Goal: Task Accomplishment & Management: Use online tool/utility

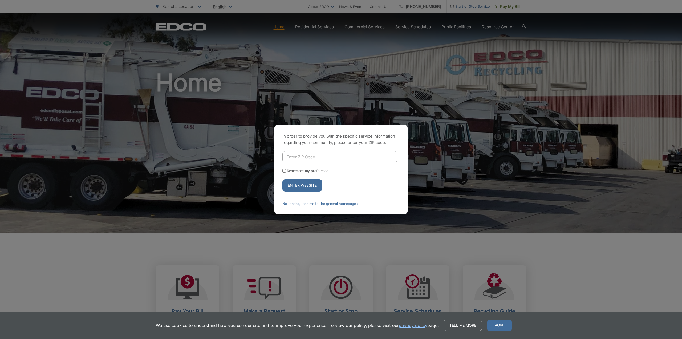
type input "91942"
click at [297, 181] on button "Enter Website" at bounding box center [302, 185] width 40 height 12
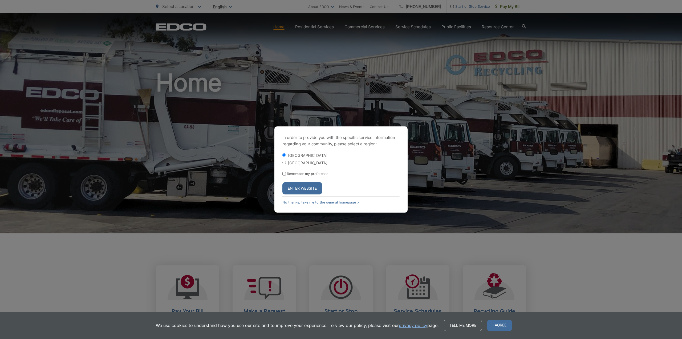
click at [306, 184] on button "Enter Website" at bounding box center [302, 188] width 40 height 12
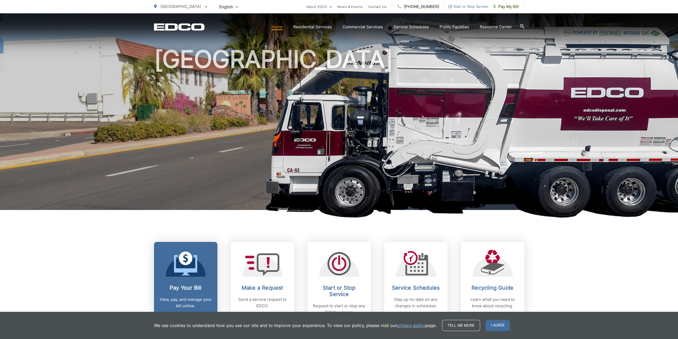
scroll to position [28, 0]
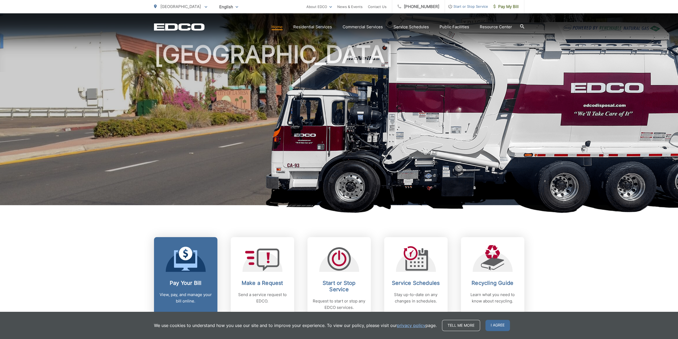
click at [195, 281] on h2 "Pay Your Bill" at bounding box center [185, 282] width 53 height 6
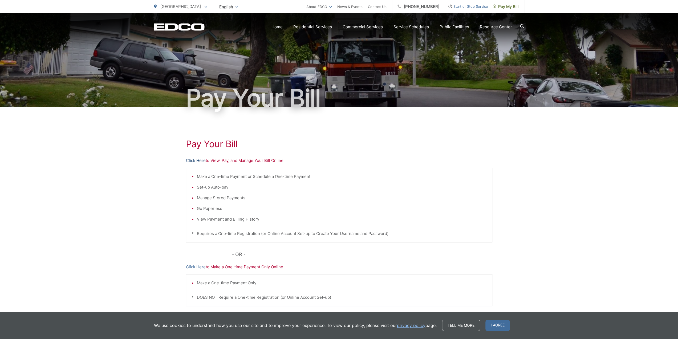
click at [193, 159] on link "Click Here" at bounding box center [196, 160] width 20 height 6
